Goal: Transaction & Acquisition: Book appointment/travel/reservation

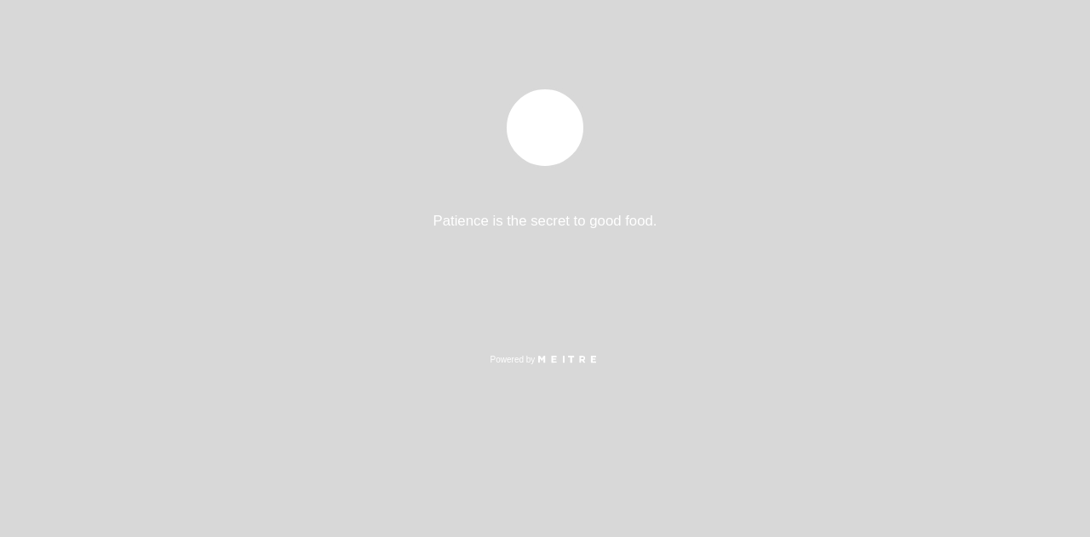
select select "es"
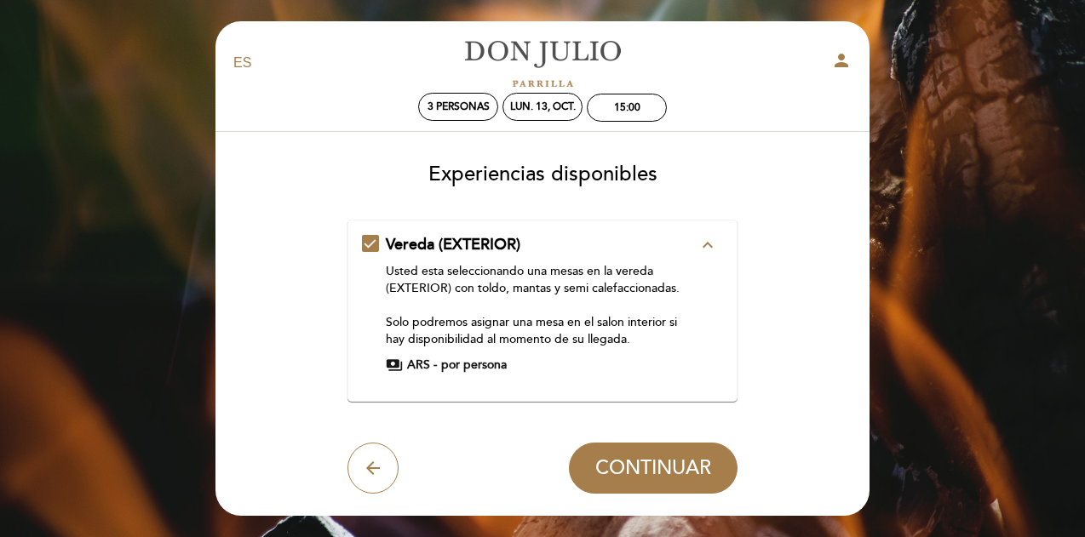
click at [455, 365] on span "por persona" at bounding box center [474, 365] width 66 height 17
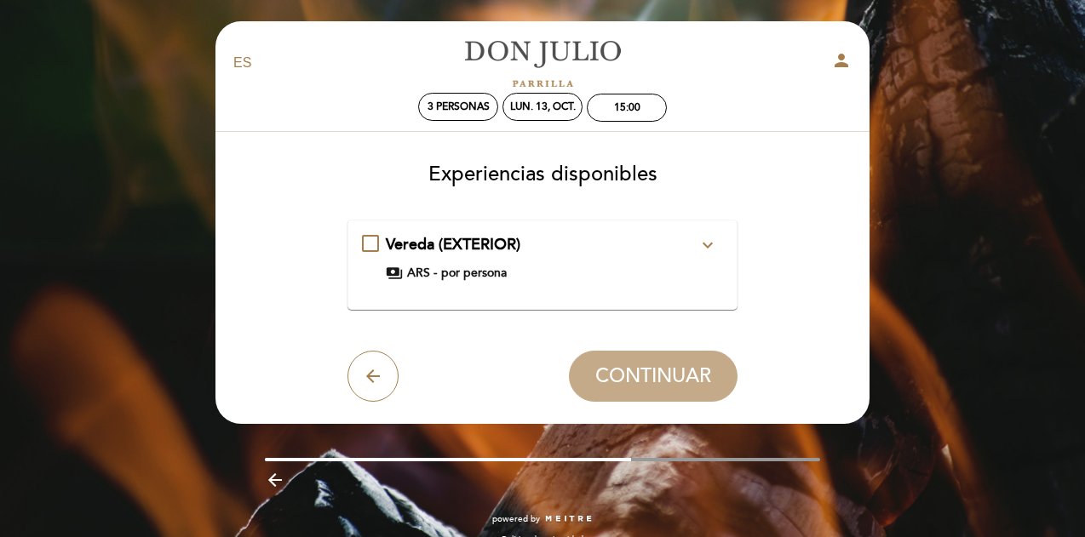
click at [458, 282] on div "Vereda (EXTERIOR) expand_more Usted esta seleccionando una mesas en la vereda (…" at bounding box center [543, 264] width 362 height 61
click at [376, 243] on div "Vereda (EXTERIOR) expand_more Usted esta seleccionando una mesas en la vereda (…" at bounding box center [543, 258] width 362 height 48
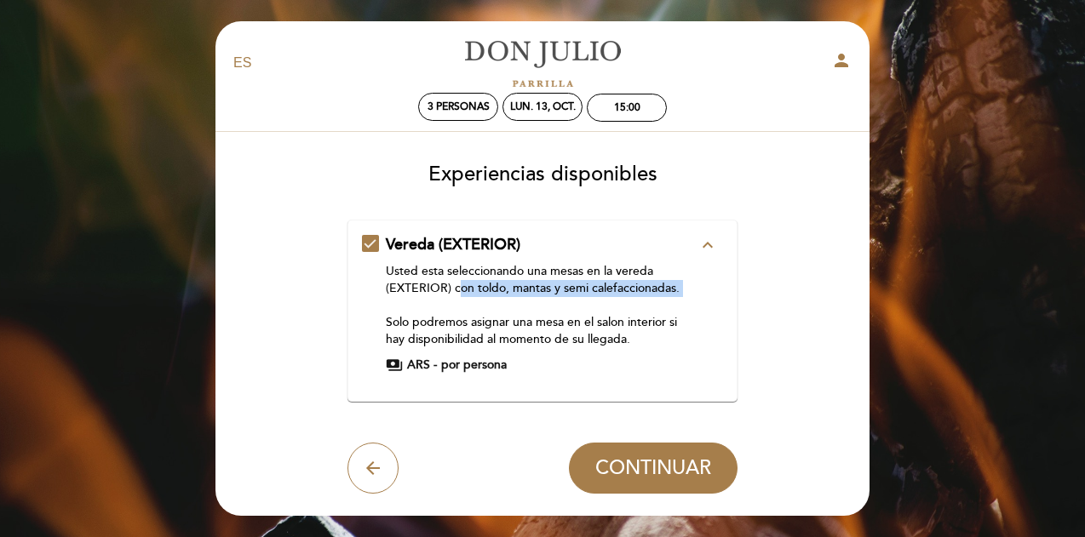
drag, startPoint x: 456, startPoint y: 294, endPoint x: 460, endPoint y: 301, distance: 8.8
click at [460, 301] on div "Usted esta seleccionando una mesas en la vereda (EXTERIOR) con toldo, mantas y …" at bounding box center [542, 305] width 313 height 85
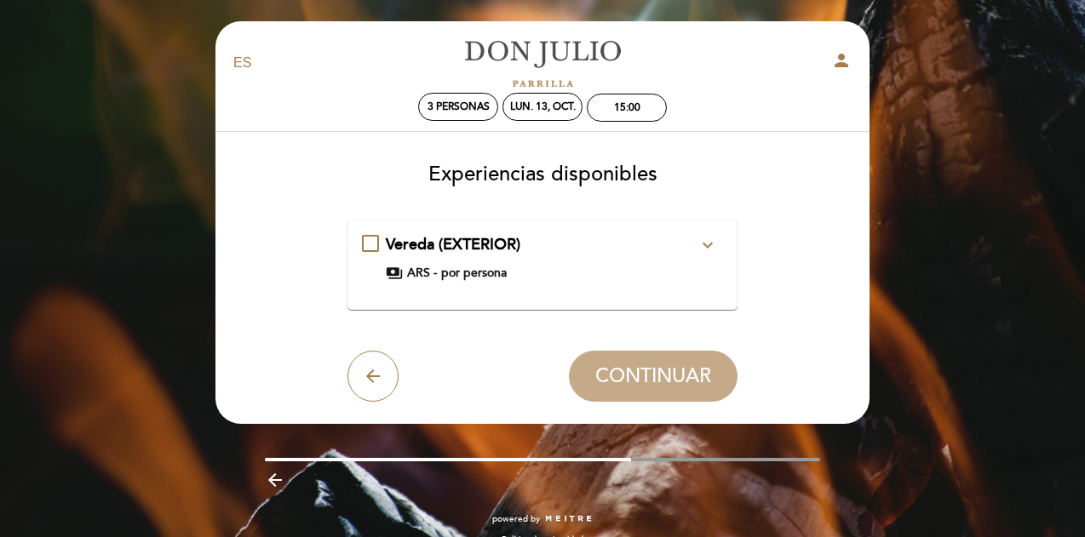
click at [707, 249] on icon "expand_more" at bounding box center [707, 245] width 20 height 20
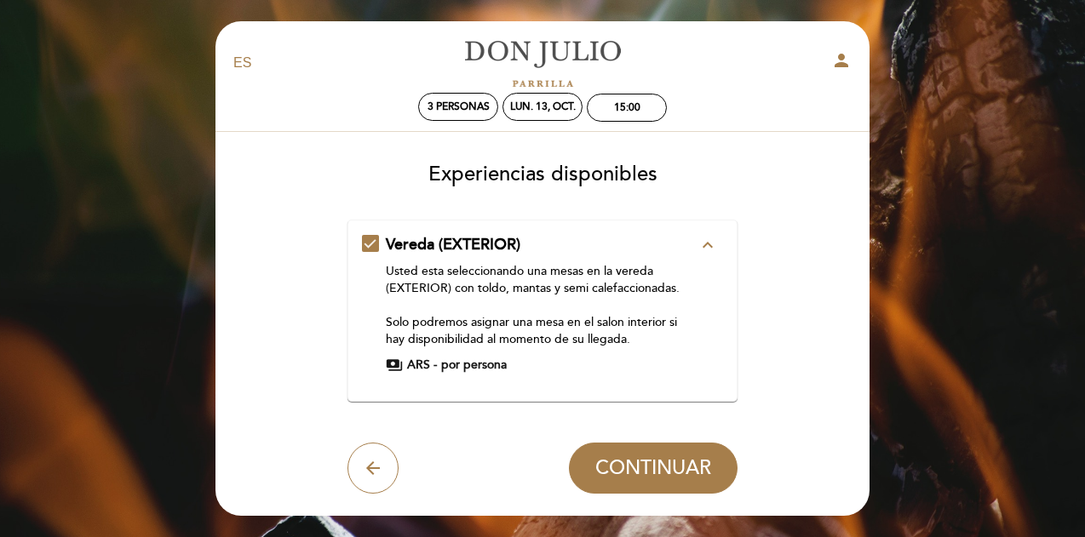
click at [708, 253] on icon "expand_less" at bounding box center [707, 245] width 20 height 20
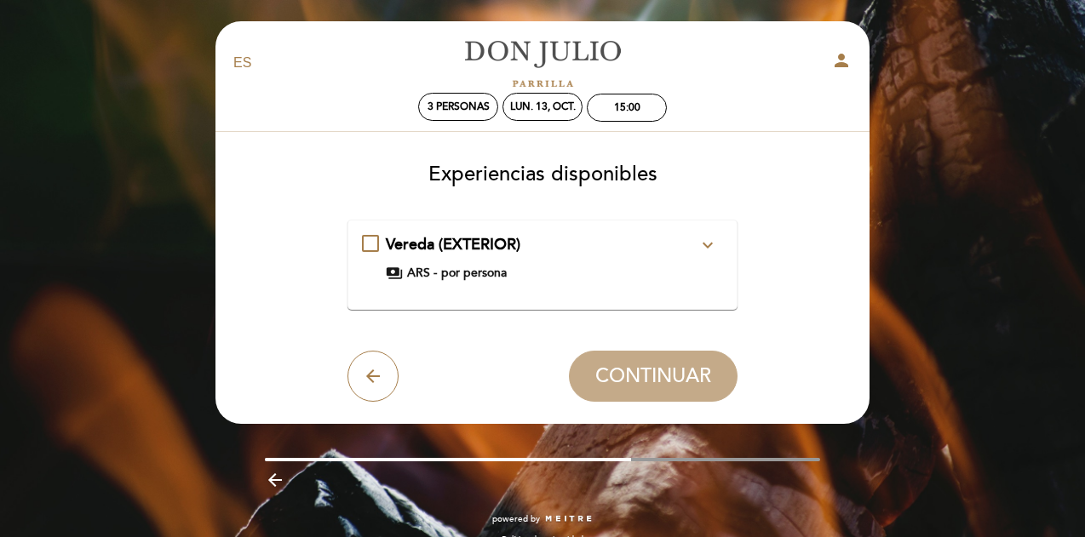
click at [375, 244] on div "Vereda (EXTERIOR) expand_more Usted esta seleccionando una mesas en la vereda (…" at bounding box center [543, 258] width 362 height 48
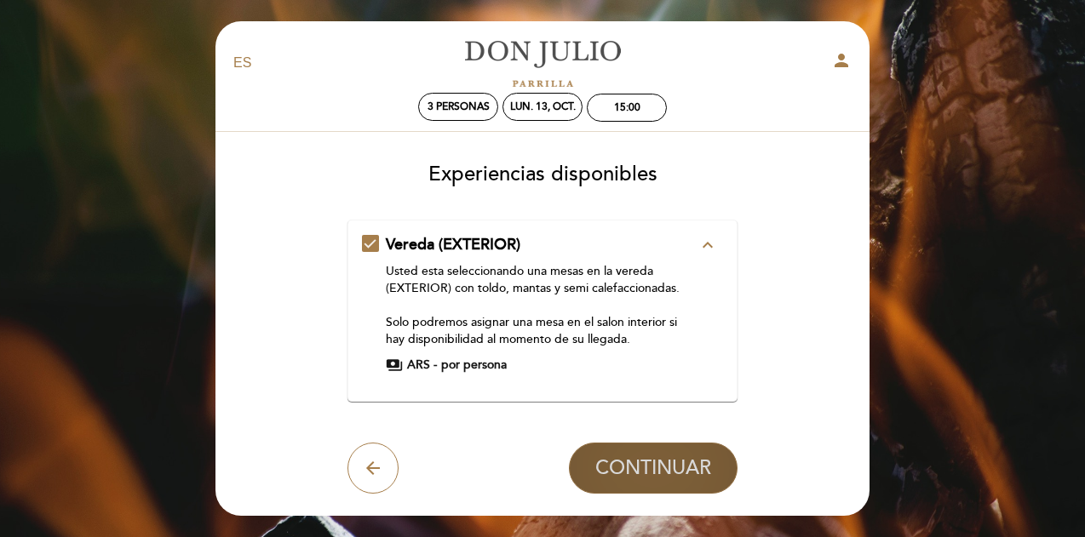
click at [658, 464] on span "CONTINUAR" at bounding box center [653, 468] width 116 height 24
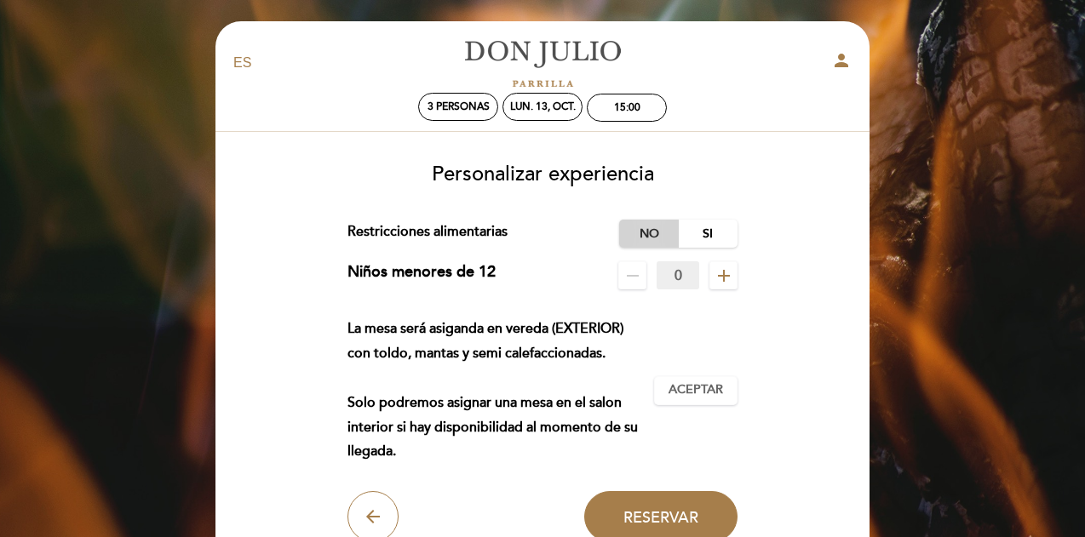
click at [641, 232] on label "No" at bounding box center [649, 234] width 60 height 28
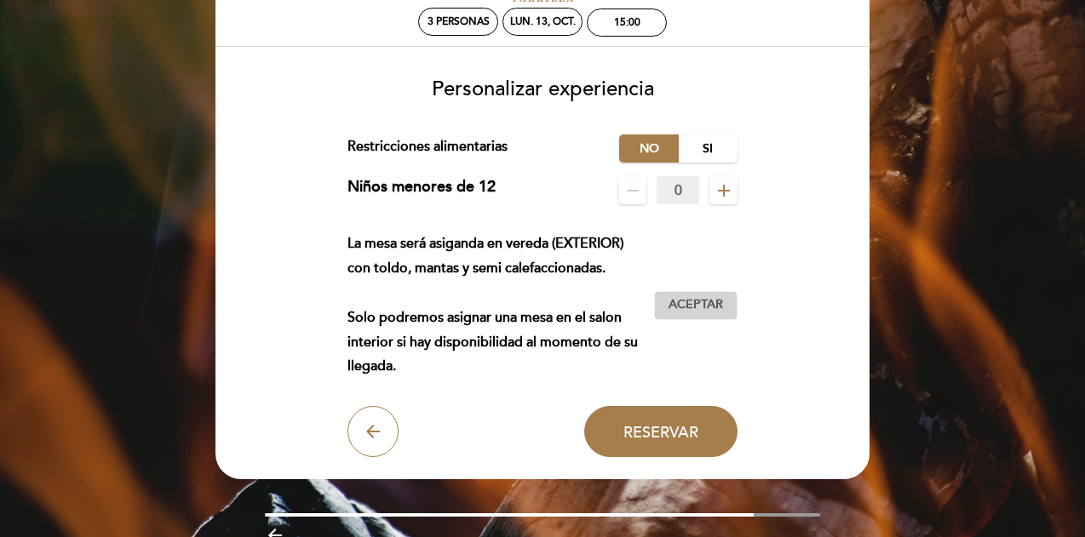
click at [703, 299] on span "Aceptar" at bounding box center [695, 305] width 54 height 18
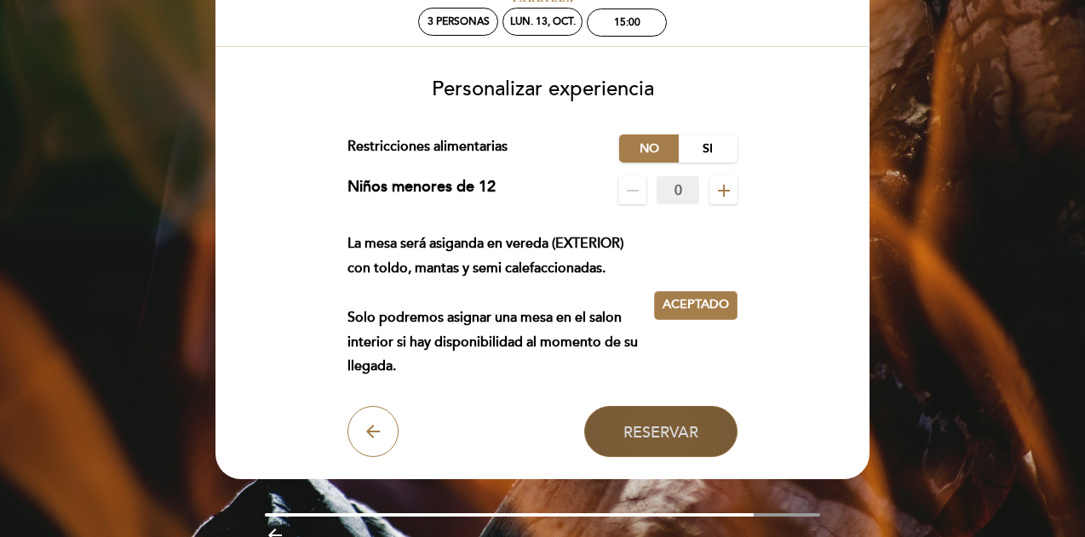
click at [697, 423] on span "Reservar" at bounding box center [660, 431] width 75 height 19
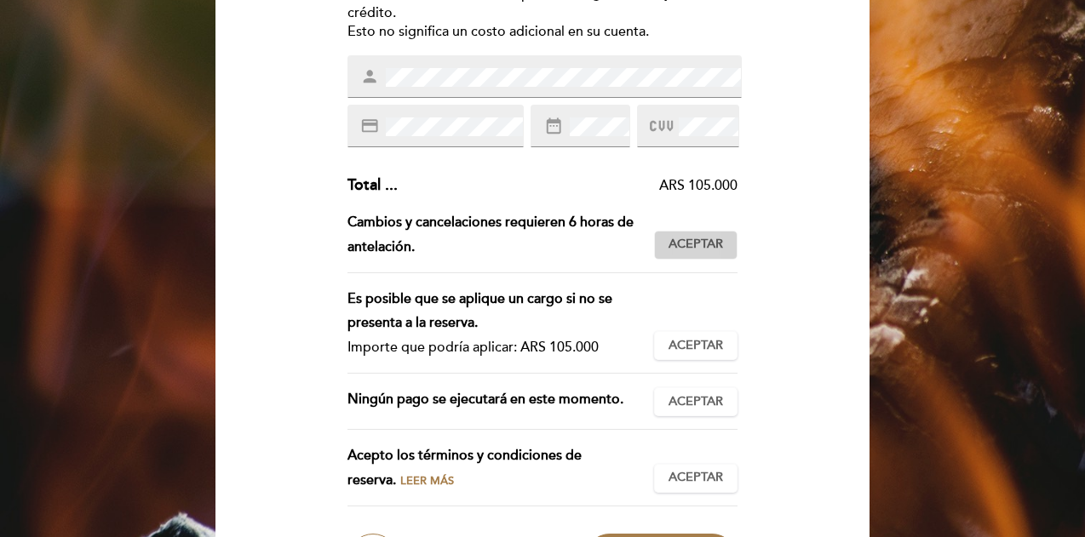
scroll to position [170, 0]
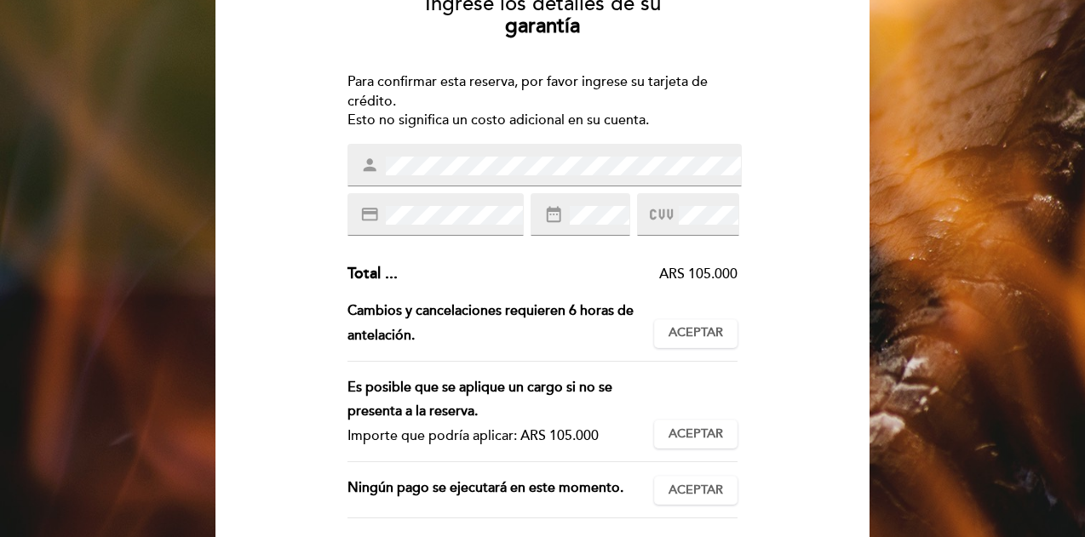
click at [669, 215] on icon at bounding box center [661, 215] width 23 height 28
